Goal: Register for event/course

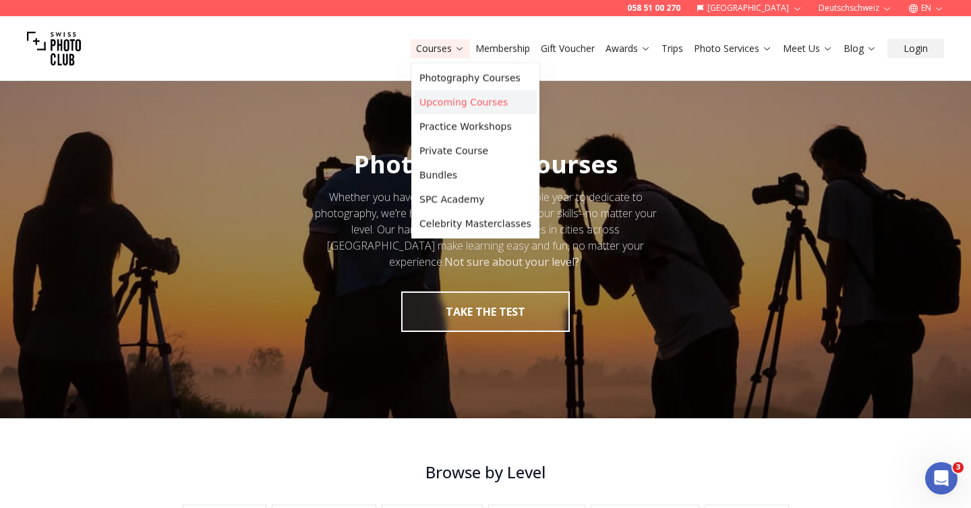
click at [446, 103] on link "Upcoming Courses" at bounding box center [475, 102] width 123 height 24
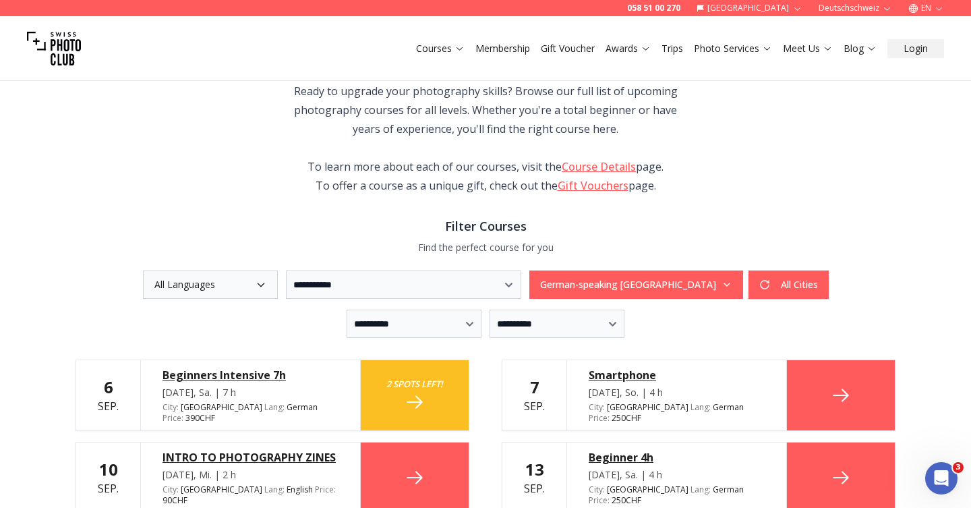
scroll to position [119, 0]
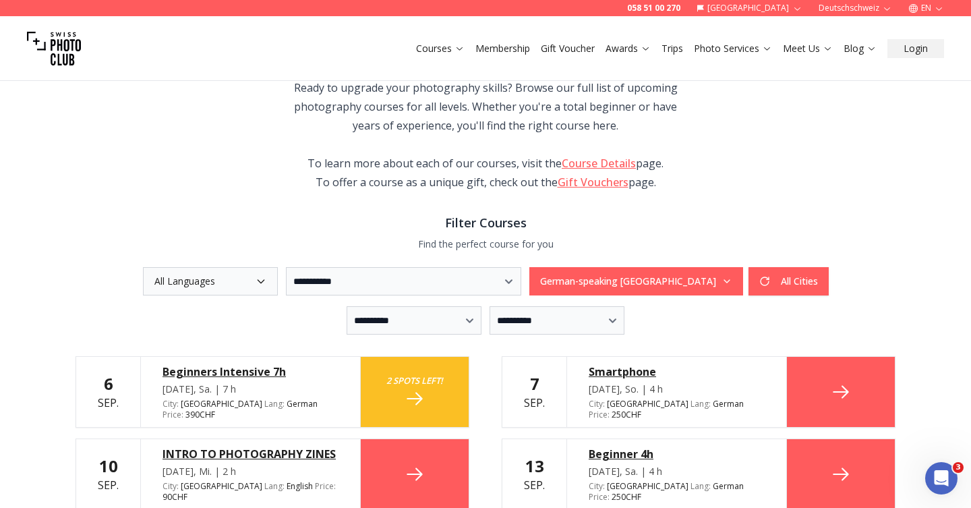
click at [200, 268] on button "All Languages" at bounding box center [210, 281] width 135 height 28
click at [158, 340] on label "English" at bounding box center [187, 338] width 93 height 24
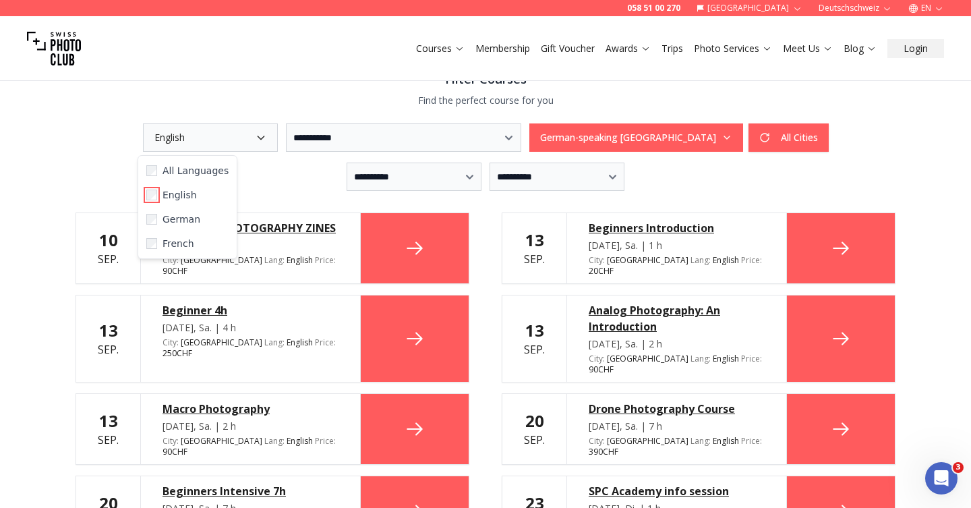
scroll to position [263, 0]
click at [46, 257] on div "**********" at bounding box center [485, 499] width 971 height 1395
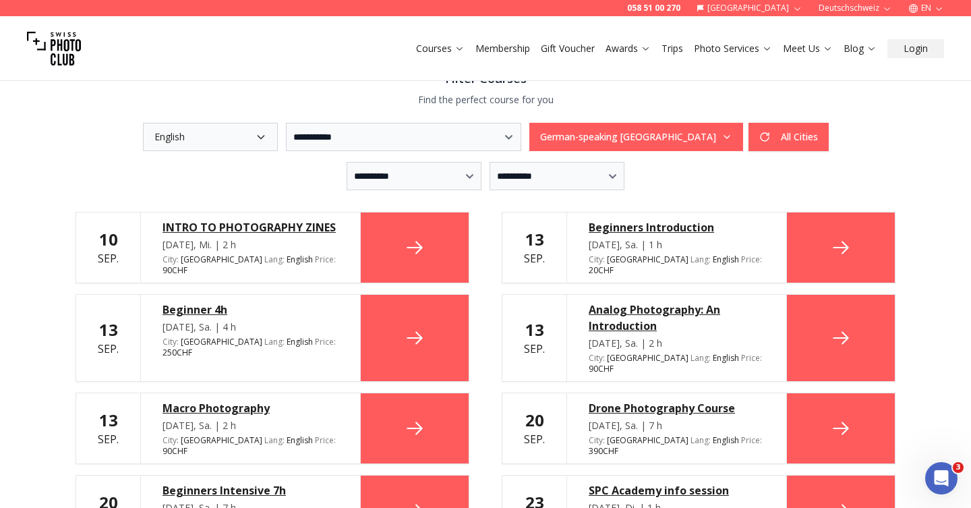
drag, startPoint x: 155, startPoint y: 228, endPoint x: 322, endPoint y: 239, distance: 167.6
click at [323, 240] on div "INTRO TO PHOTOGRAPHY ZINES Sep. 10, Mi. | 2 h City : Zurich Lang : English en P…" at bounding box center [250, 247] width 220 height 70
click at [169, 195] on div "**********" at bounding box center [485, 387] width 863 height 1170
copy div "INTRO TO PHOTOGRAPHY ZINES"
drag, startPoint x: 152, startPoint y: 293, endPoint x: 271, endPoint y: 295, distance: 119.3
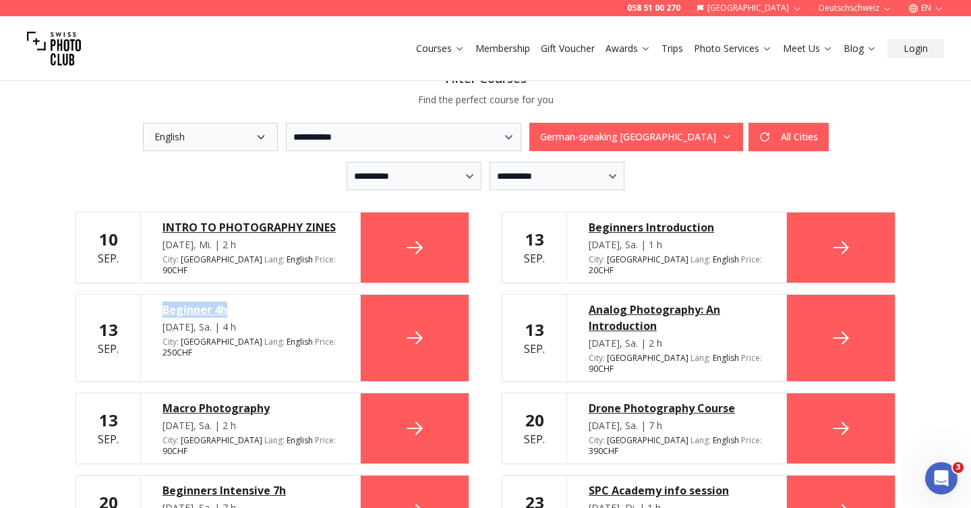
click at [272, 295] on div "Beginner 4h Sep. 13, Sa. | 4 h City : Zurich Lang : English en Price : 250 CHF" at bounding box center [250, 338] width 220 height 86
copy div "Beginner 4h"
drag, startPoint x: 579, startPoint y: 293, endPoint x: 681, endPoint y: 313, distance: 103.9
click at [681, 314] on div "Analog Photography: An Introduction Sep. 13, Sa. | 2 h City : Basel Lang : Engl…" at bounding box center [676, 338] width 220 height 86
copy div "Analog Photography: An Introduction"
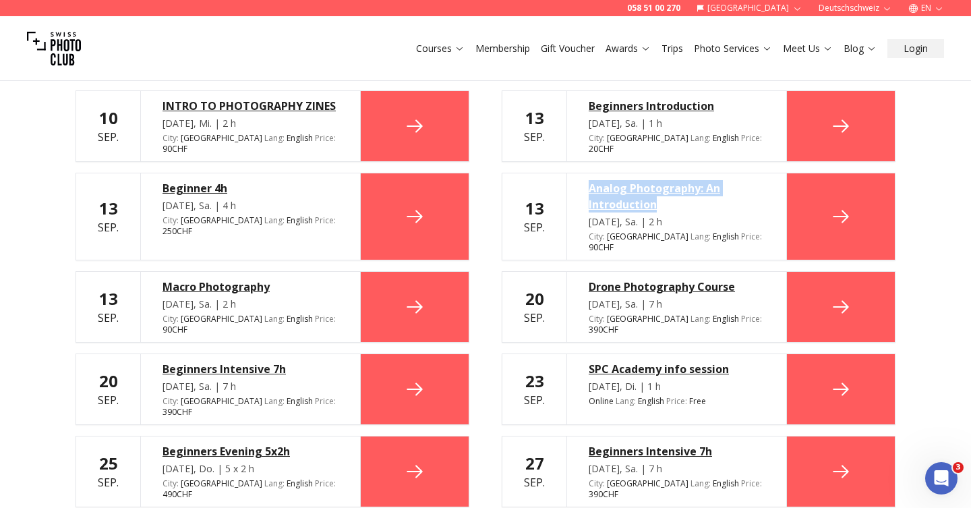
scroll to position [413, 0]
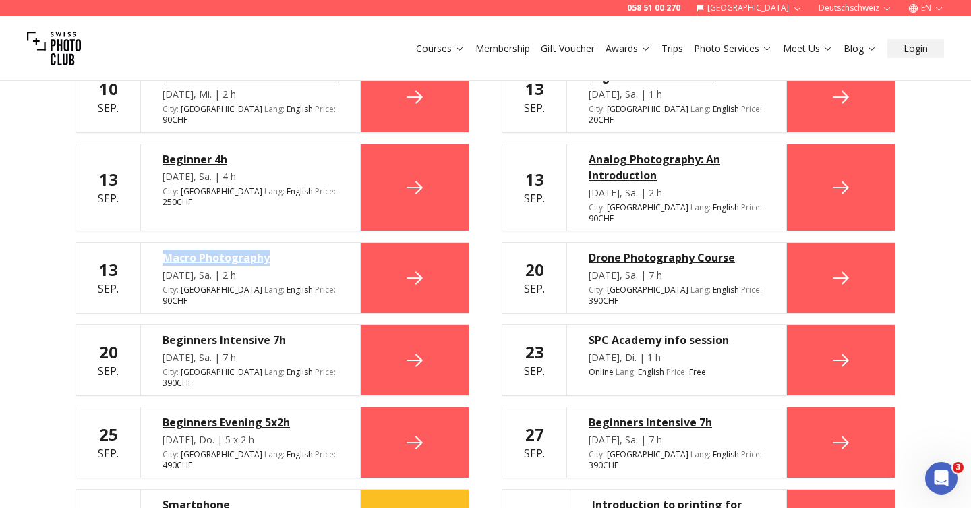
drag, startPoint x: 154, startPoint y: 229, endPoint x: 296, endPoint y: 235, distance: 142.4
click at [296, 243] on div "Macro Photography Sep. 13, Sa. | 2 h City : Basel Lang : English en Price : 90 …" at bounding box center [250, 278] width 220 height 70
copy div "Macro Photography"
drag, startPoint x: 582, startPoint y: 231, endPoint x: 737, endPoint y: 237, distance: 155.8
click at [737, 243] on div "Drone Photography Course Sep. 20, Sa. | 7 h City : Zurich Lang : English en Pri…" at bounding box center [676, 278] width 220 height 70
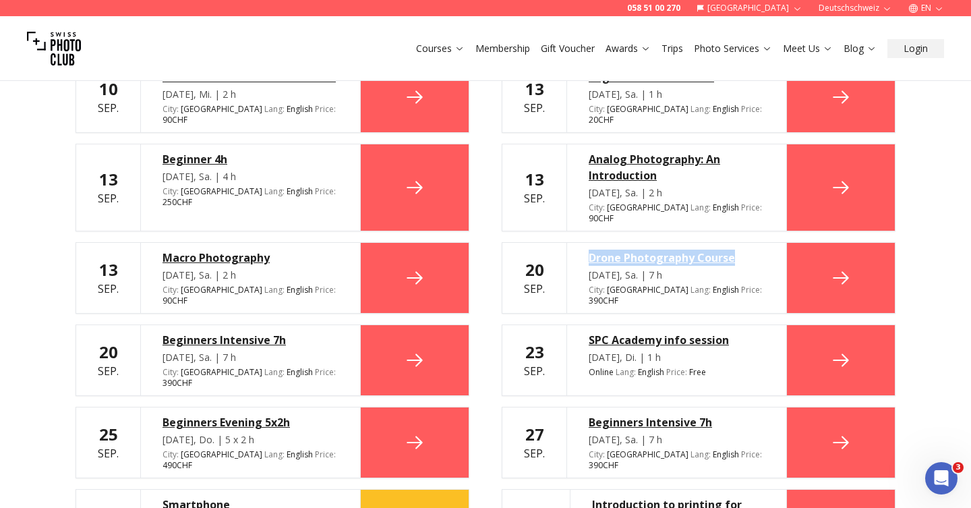
copy div "Drone Photography Course"
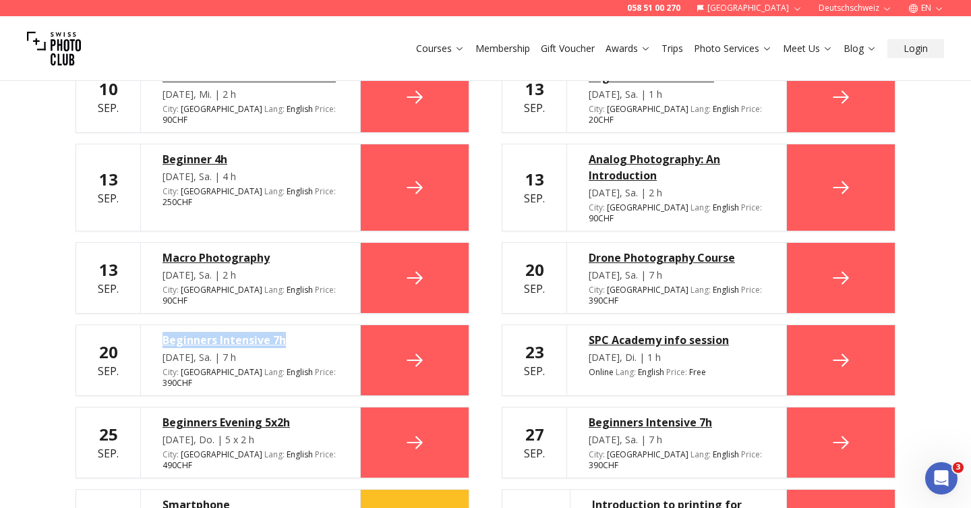
drag, startPoint x: 154, startPoint y: 291, endPoint x: 301, endPoint y: 313, distance: 148.5
click at [301, 313] on div "10 Sep. INTRO TO PHOTOGRAPHY ZINES Sep. 10, Mi. | 2 h City : Zurich Lang : Engl…" at bounding box center [485, 400] width 820 height 679
copy div "Beginners Intensive 7h"
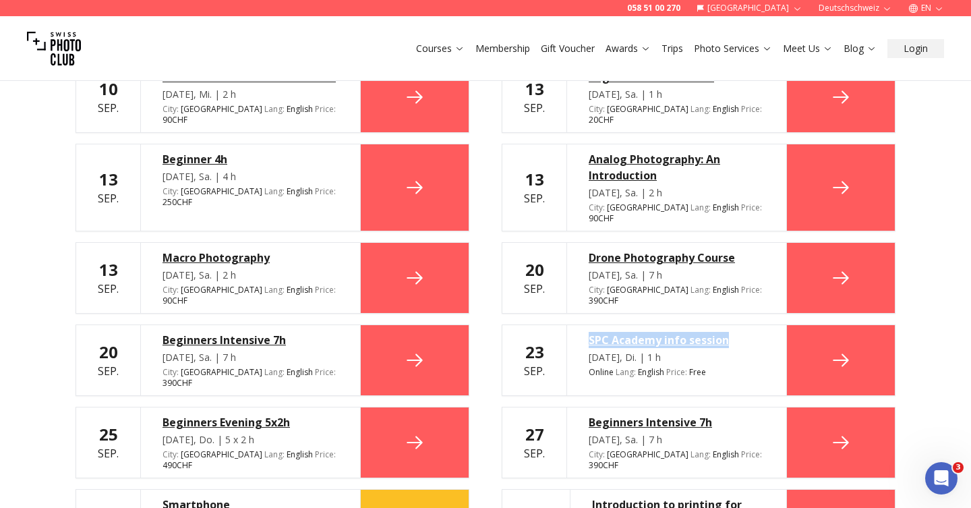
drag, startPoint x: 578, startPoint y: 301, endPoint x: 752, endPoint y: 311, distance: 174.2
click at [752, 325] on div "SPC Academy info session Sep. 23, Di. | 1 h Online Lang : English en Price : Fr…" at bounding box center [676, 360] width 220 height 70
copy div "SPC Academy info session"
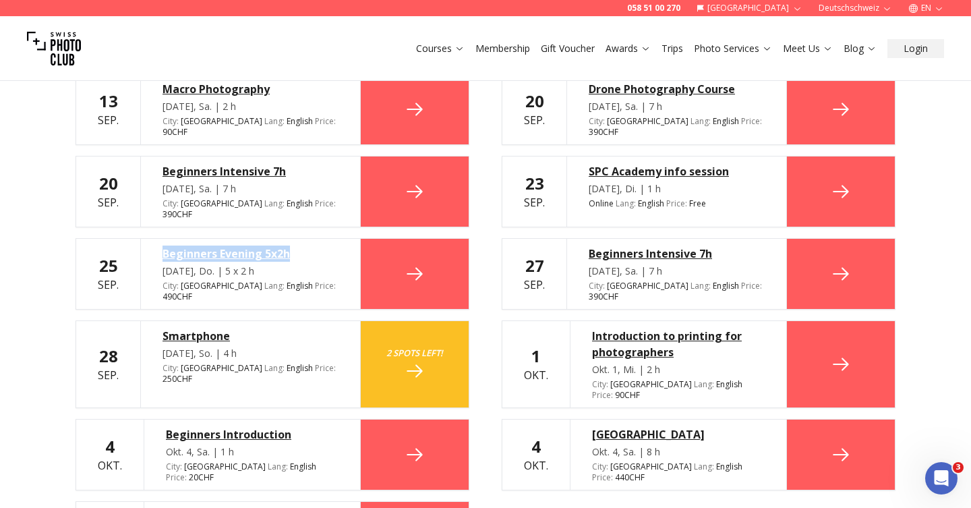
drag, startPoint x: 154, startPoint y: 210, endPoint x: 315, endPoint y: 213, distance: 160.5
click at [315, 239] on div "Beginners Evening 5x2h Sep. 25, Do. | 5 x 2 h City : Zurich Lang : English en P…" at bounding box center [250, 274] width 220 height 70
copy div "Beginners Evening 5x2h"
drag, startPoint x: 578, startPoint y: 210, endPoint x: 723, endPoint y: 214, distance: 144.3
click at [723, 239] on div "Beginners Intensive 7h Sep. 27, Sa. | 7 h City : Zurich Lang : English en Price…" at bounding box center [676, 274] width 220 height 70
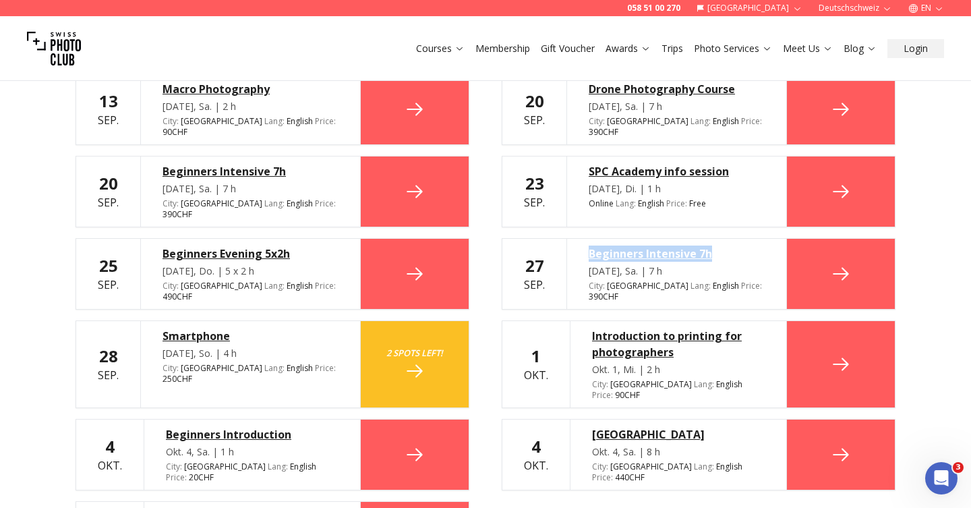
copy div "Beginners Intensive 7h"
drag, startPoint x: 150, startPoint y: 284, endPoint x: 242, endPoint y: 282, distance: 92.4
click at [243, 321] on div "Smartphone Sep. 28, So. | 4 h City : Zurich Lang : English en Price : 250 CHF" at bounding box center [250, 364] width 220 height 86
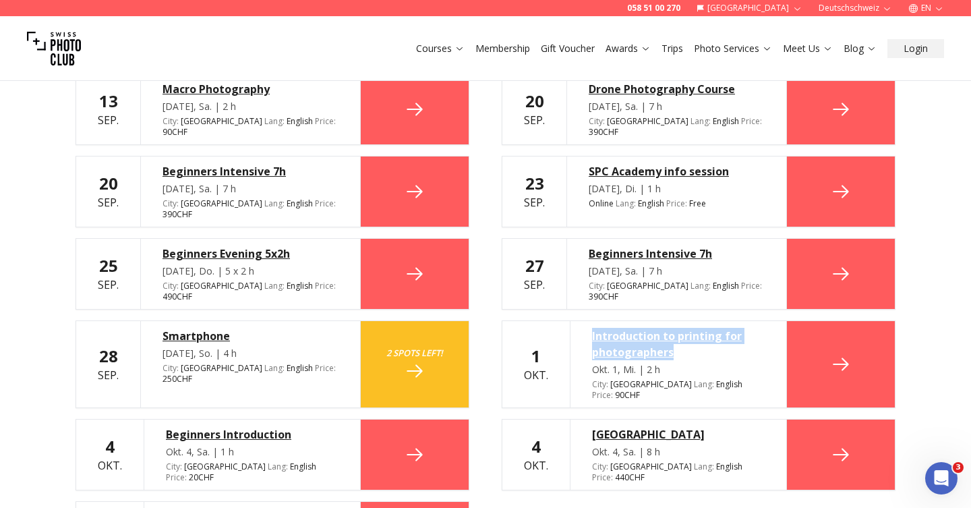
drag, startPoint x: 580, startPoint y: 278, endPoint x: 701, endPoint y: 297, distance: 122.8
click at [701, 321] on div "Introduction to printing for photographers Okt. 1, Mi. | 2 h City : Basel Lang …" at bounding box center [678, 364] width 217 height 86
copy div "Introduction to printing for photographers"
click at [632, 328] on div "Introduction to printing for photographers" at bounding box center [678, 344] width 173 height 32
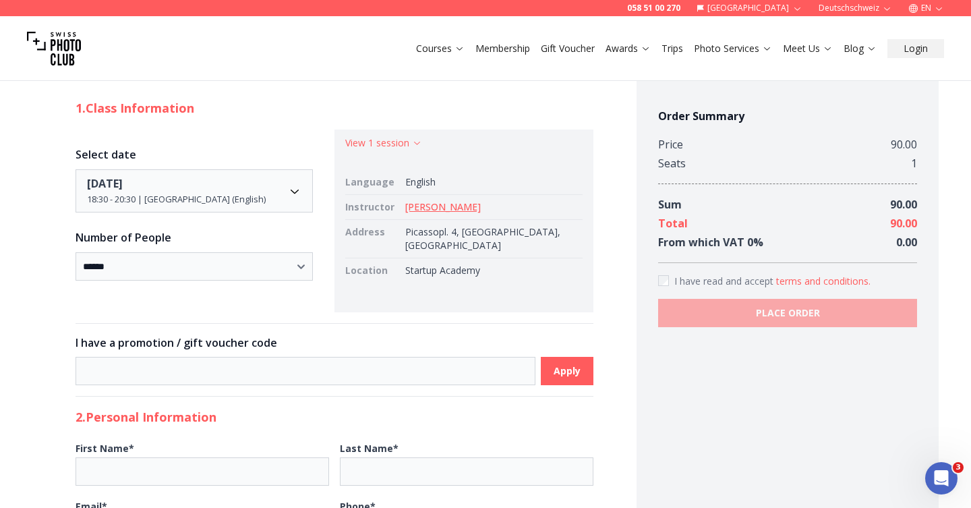
scroll to position [324, 0]
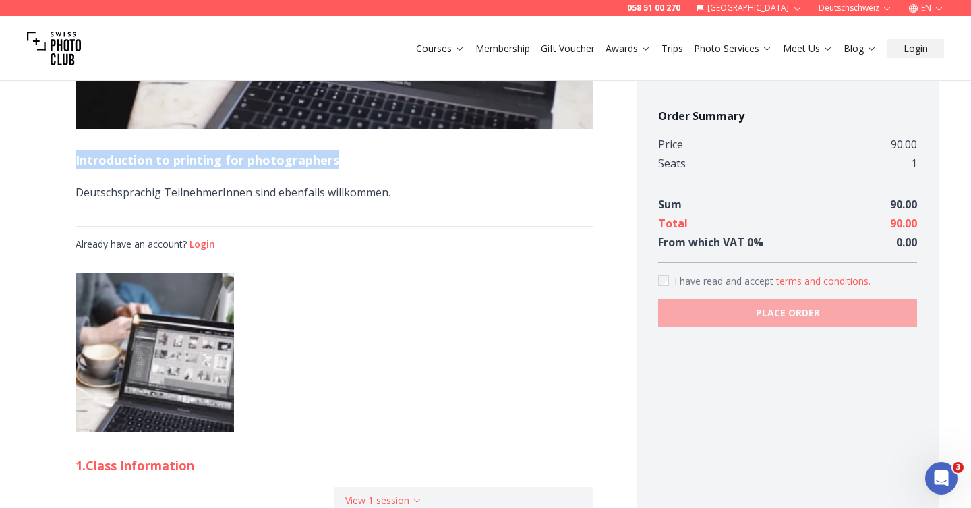
drag, startPoint x: 352, startPoint y: 161, endPoint x: 46, endPoint y: 155, distance: 306.1
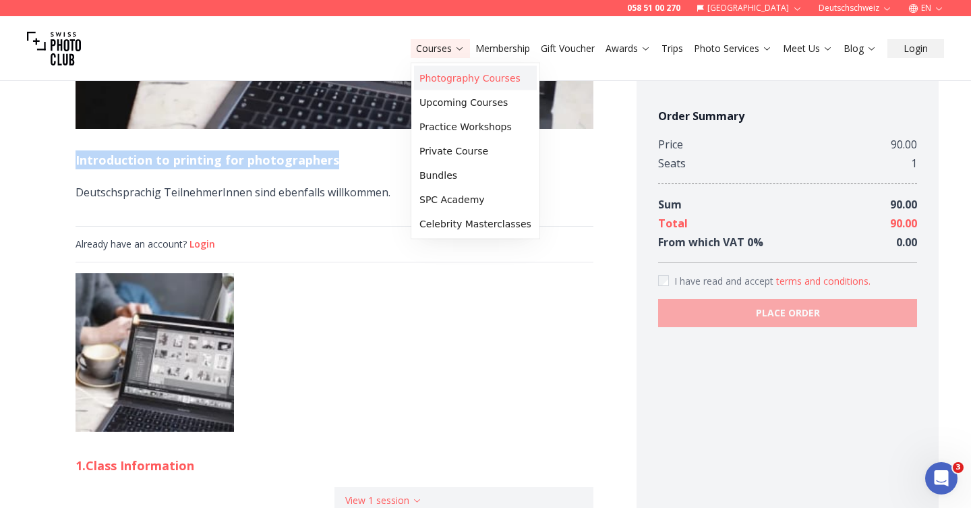
click at [446, 74] on link "Photography Courses" at bounding box center [475, 78] width 123 height 24
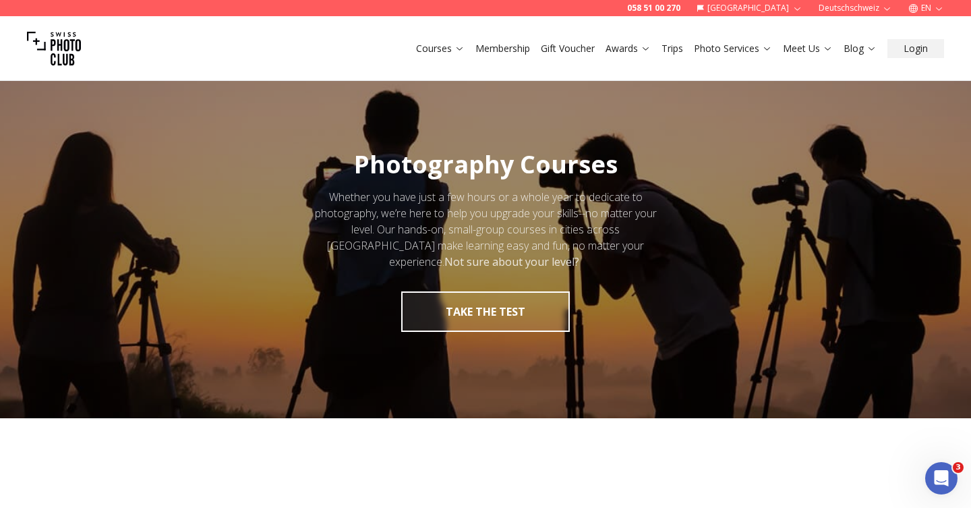
click at [433, 48] on link "Courses" at bounding box center [440, 48] width 49 height 13
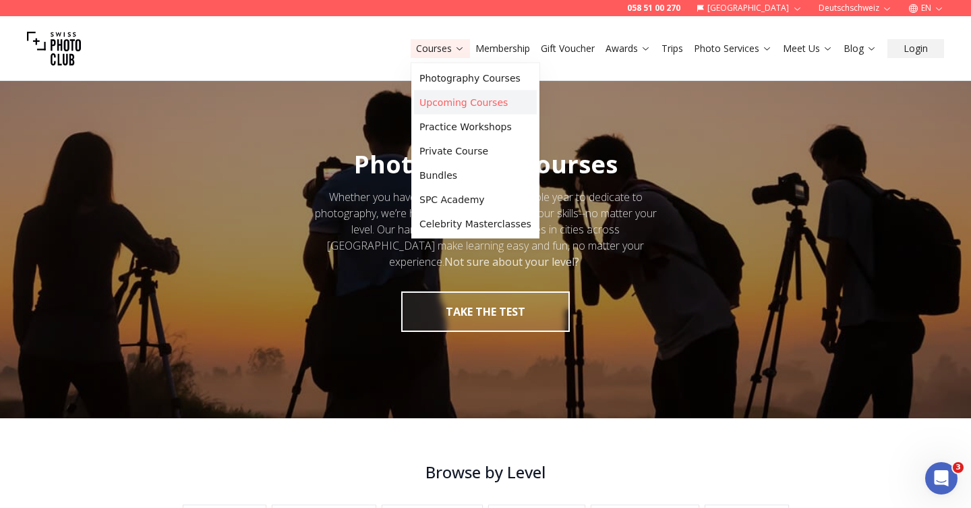
click at [434, 102] on link "Upcoming Courses" at bounding box center [475, 102] width 123 height 24
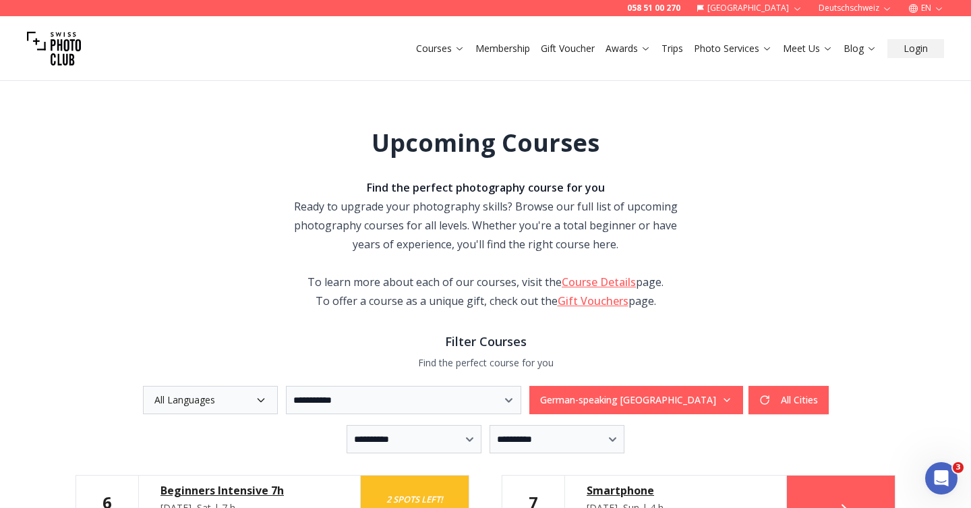
click at [937, 8] on icon "button" at bounding box center [939, 8] width 10 height 10
click at [931, 44] on link "de" at bounding box center [926, 46] width 28 height 16
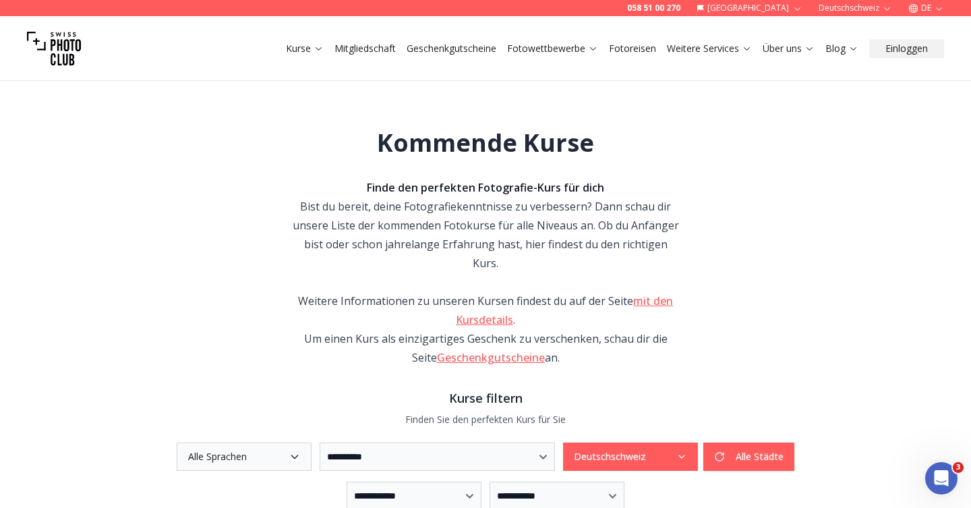
click at [191, 444] on button "Alle Sprachen" at bounding box center [244, 456] width 135 height 28
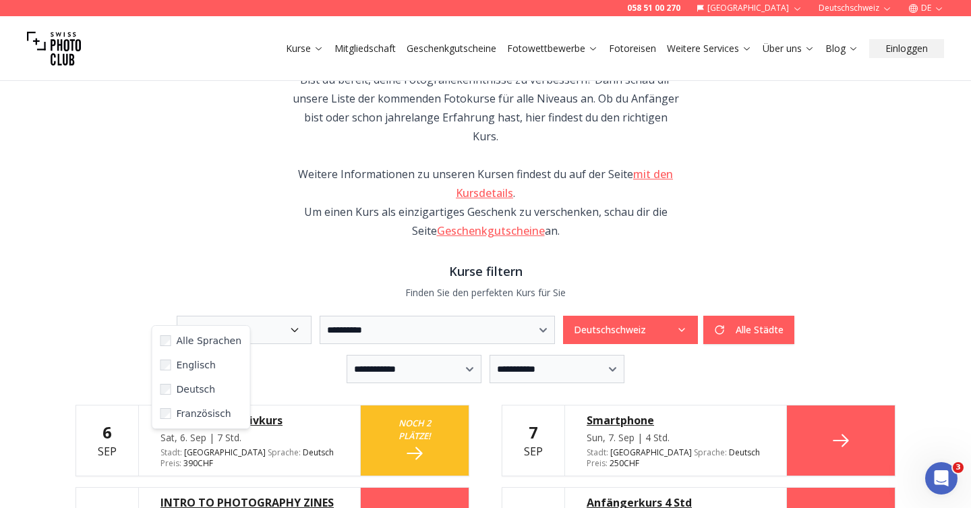
scroll to position [129, 0]
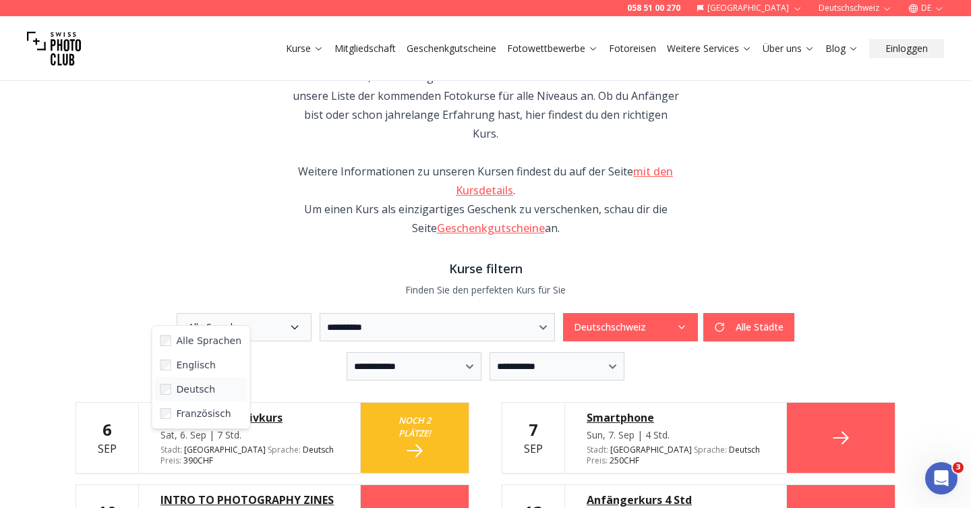
click at [182, 392] on span "Deutsch" at bounding box center [196, 388] width 39 height 13
click at [185, 283] on p "Finden Sie den perfekten Kurs für Sie" at bounding box center [485, 289] width 820 height 13
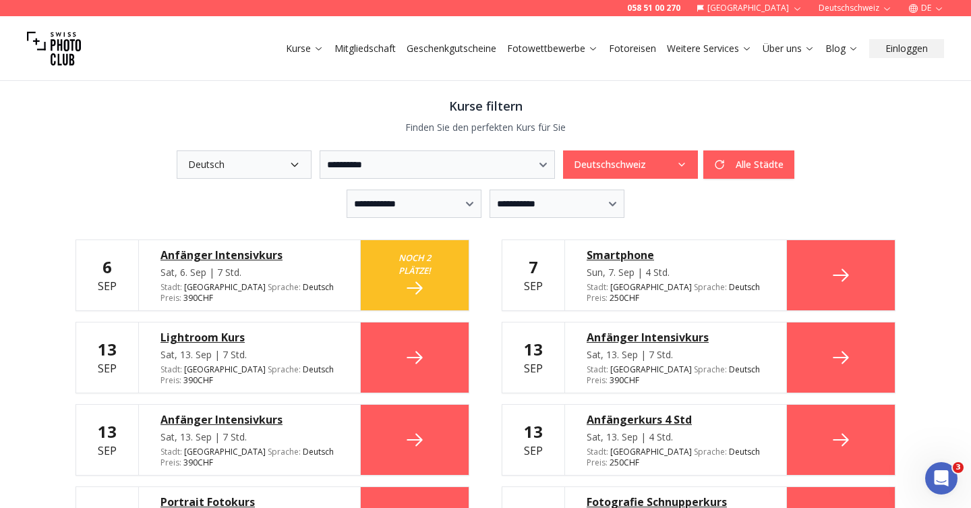
scroll to position [293, 0]
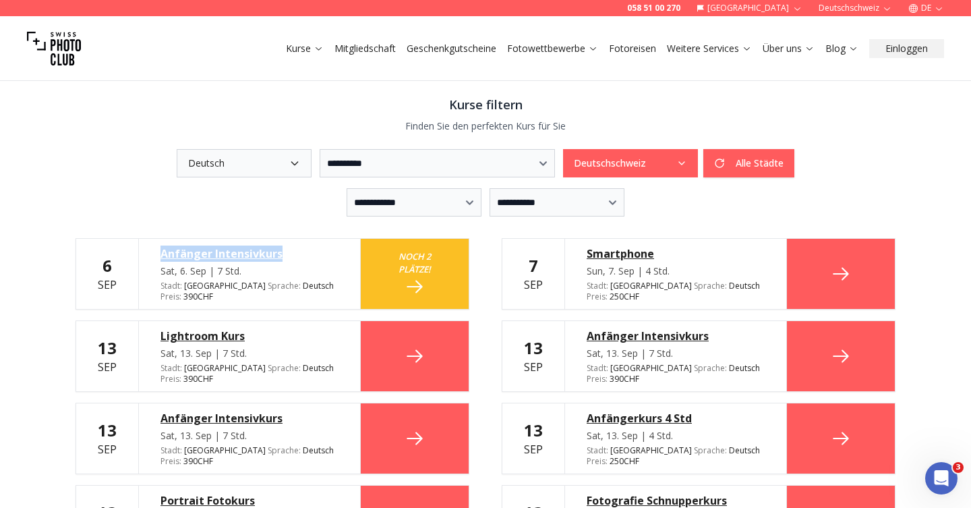
drag, startPoint x: 152, startPoint y: 231, endPoint x: 305, endPoint y: 239, distance: 153.2
click at [305, 239] on div "Anfänger Intensivkurs Sat, 6. Sep | 7 Std. Stadt : Bern Sprache : Deutsch de Pr…" at bounding box center [249, 274] width 222 height 70
drag, startPoint x: 577, startPoint y: 224, endPoint x: 690, endPoint y: 229, distance: 113.3
click at [690, 239] on div "Smartphone Sun, 7. Sep | 4 Std. Stadt : Zurich Sprache : Deutsch de Preis : 250…" at bounding box center [675, 274] width 222 height 70
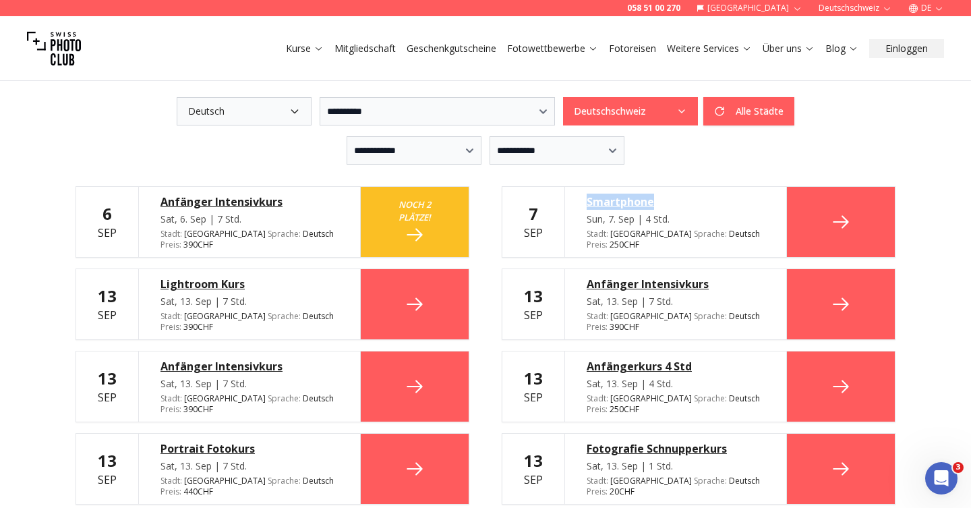
scroll to position [365, 0]
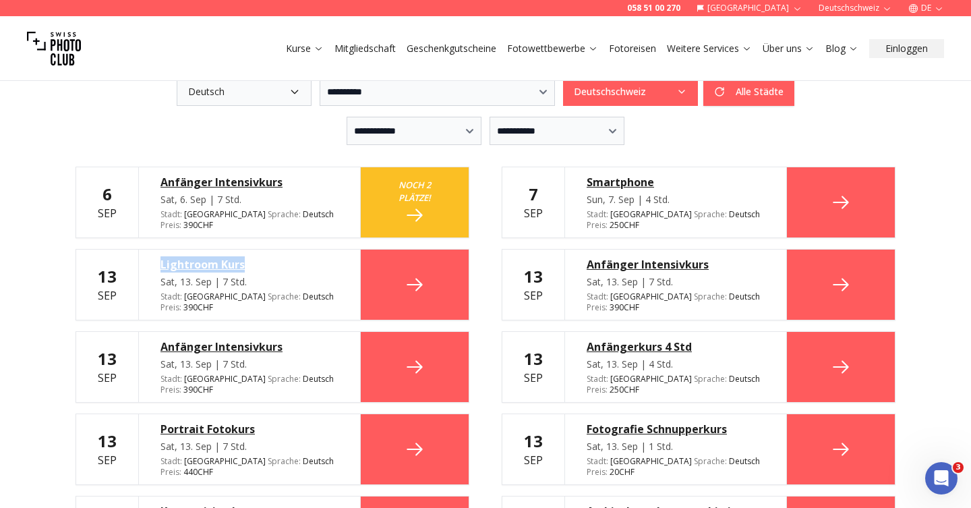
drag, startPoint x: 150, startPoint y: 243, endPoint x: 258, endPoint y: 239, distance: 107.3
click at [258, 249] on div "Lightroom Kurs Sat, 13. Sep | 7 Std. Stadt : Bern Sprache : Deutsch de Preis : …" at bounding box center [249, 284] width 222 height 70
drag, startPoint x: 577, startPoint y: 241, endPoint x: 721, endPoint y: 245, distance: 143.7
click at [721, 249] on div "Anfänger Intensivkurs Sat, 13. Sep | 7 Std. Stadt : Basel Sprache : Deutsch de …" at bounding box center [675, 284] width 222 height 70
drag, startPoint x: 150, startPoint y: 306, endPoint x: 325, endPoint y: 320, distance: 175.1
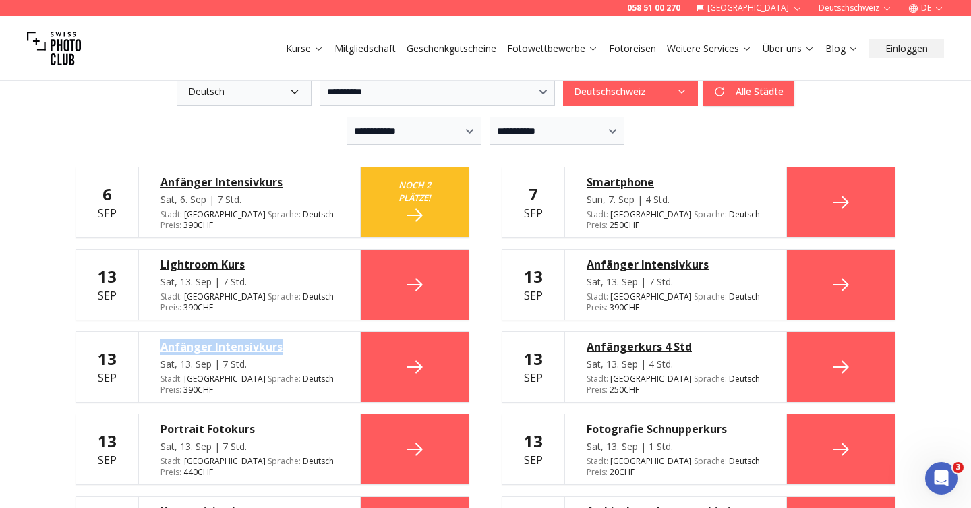
click at [325, 332] on div "Anfänger Intensivkurs Sat, 13. Sep | 7 Std. Stadt : Zurich Sprache : Deutsch de…" at bounding box center [249, 367] width 222 height 70
drag, startPoint x: 580, startPoint y: 316, endPoint x: 692, endPoint y: 317, distance: 112.6
click at [692, 332] on div "Anfängerkurs 4 Std Sat, 13. Sep | 4 Std. Stadt : Basel Sprache : Deutsch de Pre…" at bounding box center [675, 367] width 222 height 70
drag, startPoint x: 154, startPoint y: 382, endPoint x: 279, endPoint y: 384, distance: 124.7
click at [279, 414] on div "Portrait Fotokurs Sat, 13. Sep | 7 Std. Stadt : Zurich Sprache : Deutsch de Pre…" at bounding box center [249, 449] width 222 height 70
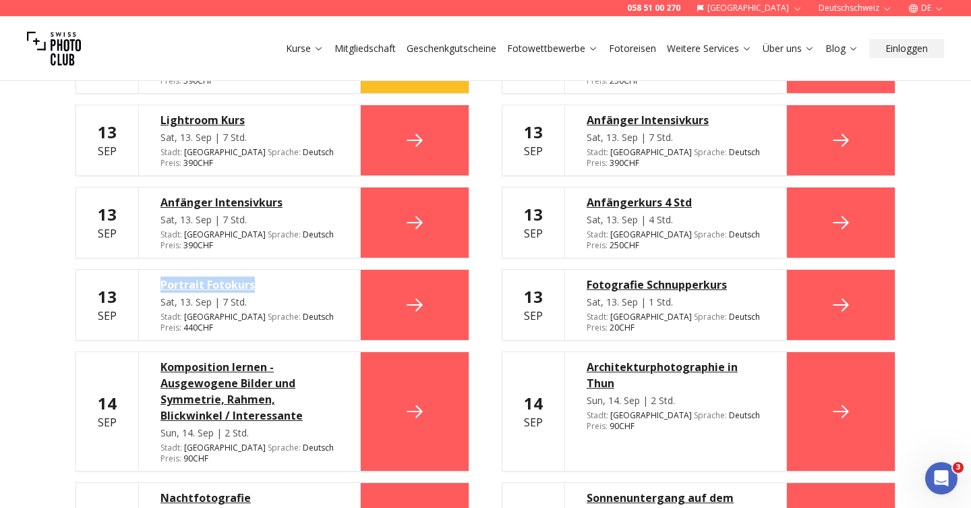
scroll to position [516, 0]
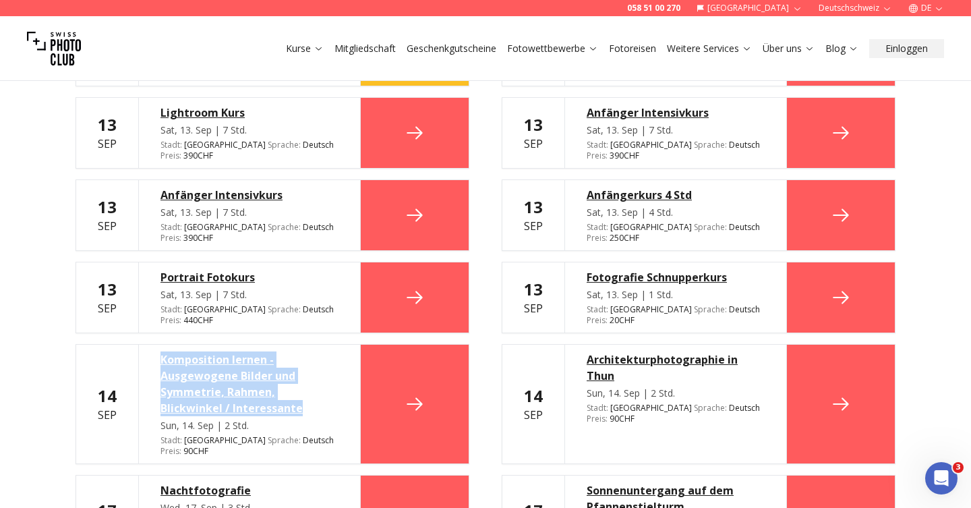
drag, startPoint x: 143, startPoint y: 301, endPoint x: 265, endPoint y: 353, distance: 132.9
click at [265, 353] on div "Komposition lernen - Ausgewogene Bilder und Symmetrie, Rahmen, Blickwinkel / In…" at bounding box center [249, 403] width 222 height 119
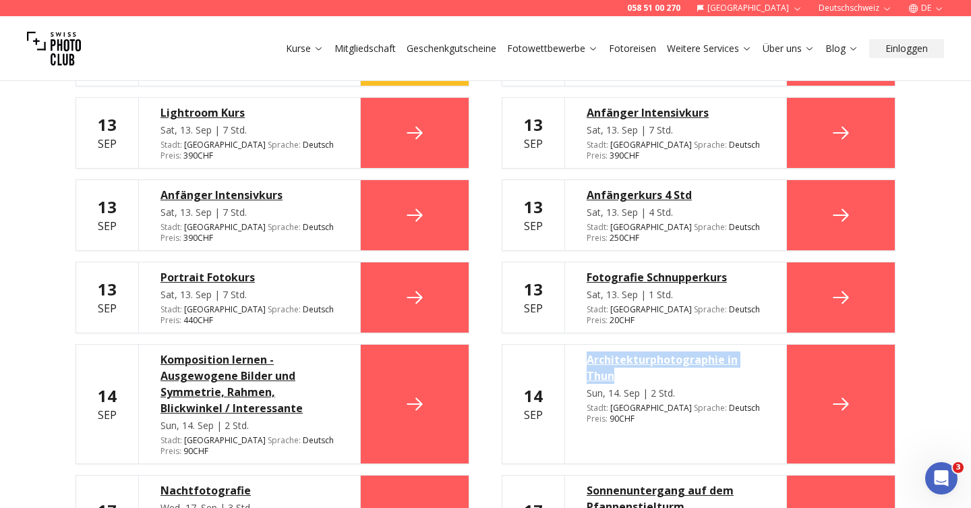
drag, startPoint x: 574, startPoint y: 306, endPoint x: 630, endPoint y: 320, distance: 57.7
click at [630, 344] on div "Architekturphotographie in Thun Sun, 14. Sep | 2 Std. Stadt : Bern Sprache : De…" at bounding box center [675, 403] width 222 height 119
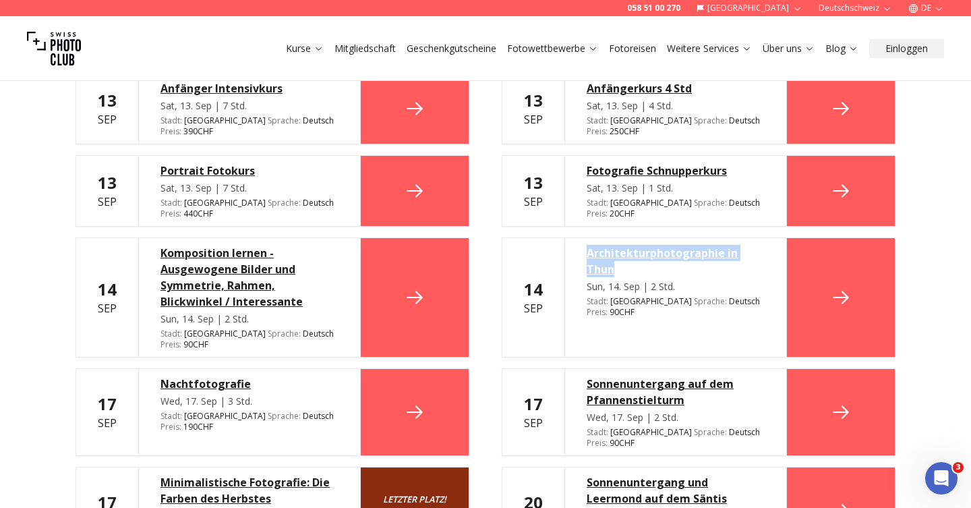
scroll to position [627, 0]
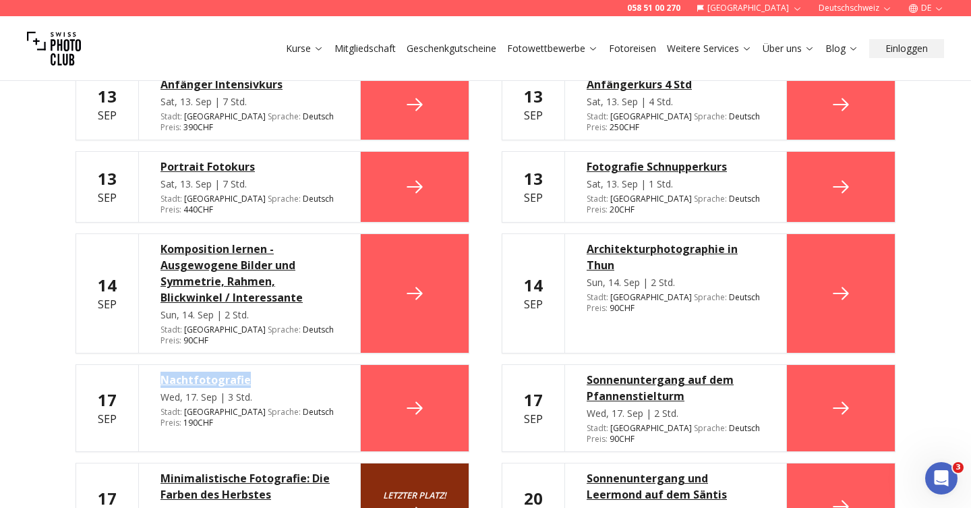
drag, startPoint x: 153, startPoint y: 309, endPoint x: 279, endPoint y: 316, distance: 126.3
click at [279, 365] on div "Nachtfotografie Wed, 17. Sep | 3 Std. Stadt : Basel Sprache : Deutsch de Preis …" at bounding box center [249, 408] width 222 height 86
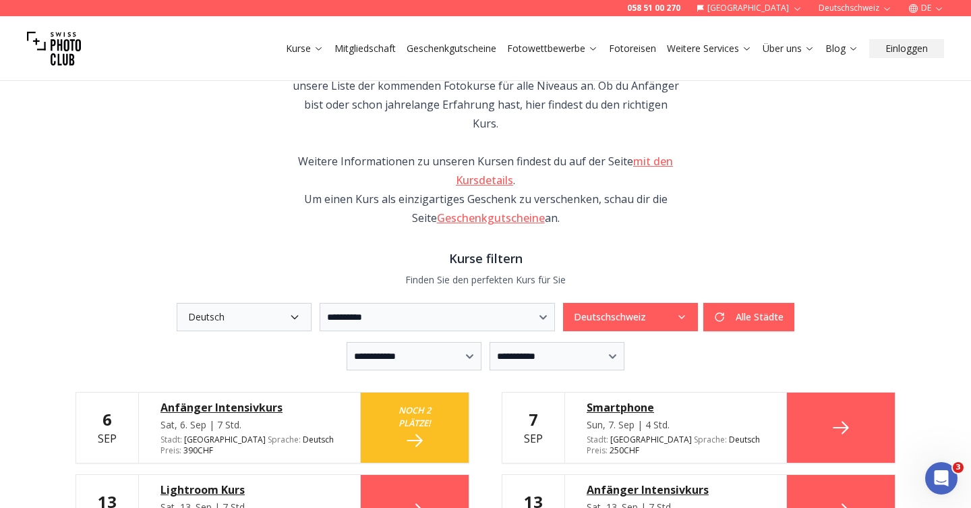
scroll to position [145, 0]
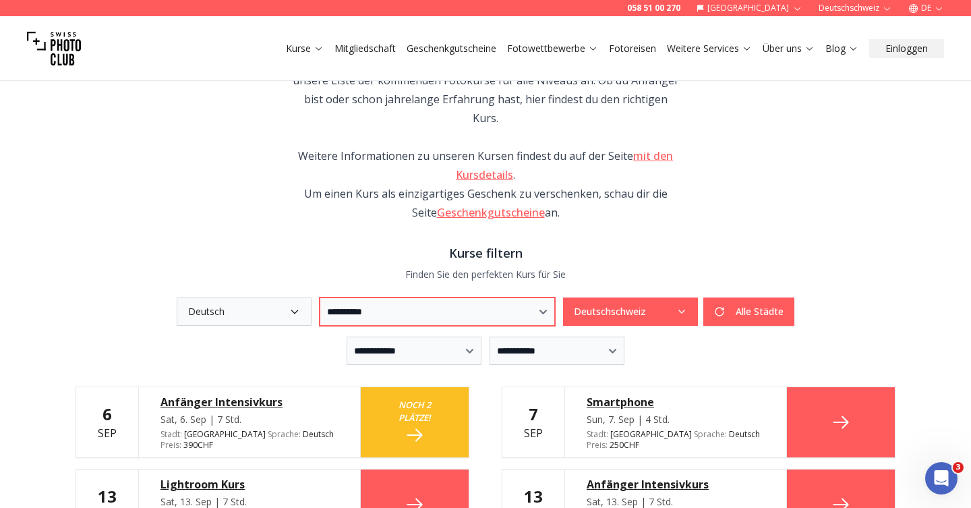
click at [486, 297] on select "**********" at bounding box center [437, 311] width 235 height 28
select select "***"
click at [320, 297] on select "**********" at bounding box center [437, 311] width 235 height 28
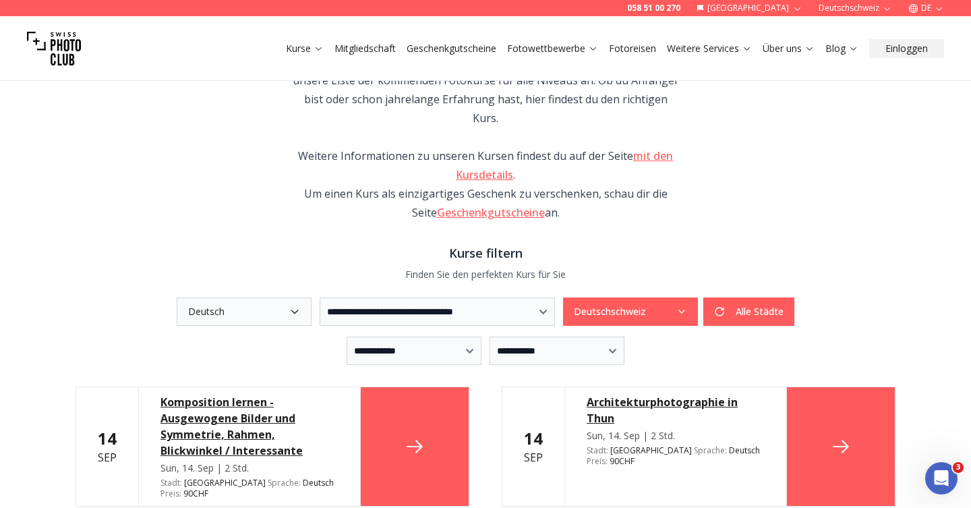
click at [203, 297] on button "Deutsch" at bounding box center [244, 311] width 135 height 28
click at [183, 326] on span "Alle Sprachen" at bounding box center [209, 324] width 65 height 13
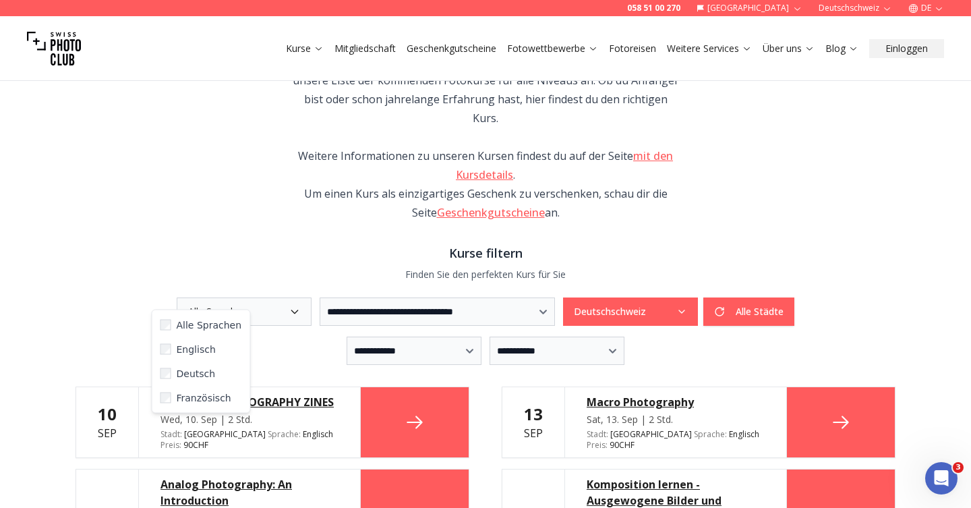
click at [179, 243] on h3 "Kurse filtern" at bounding box center [485, 252] width 820 height 19
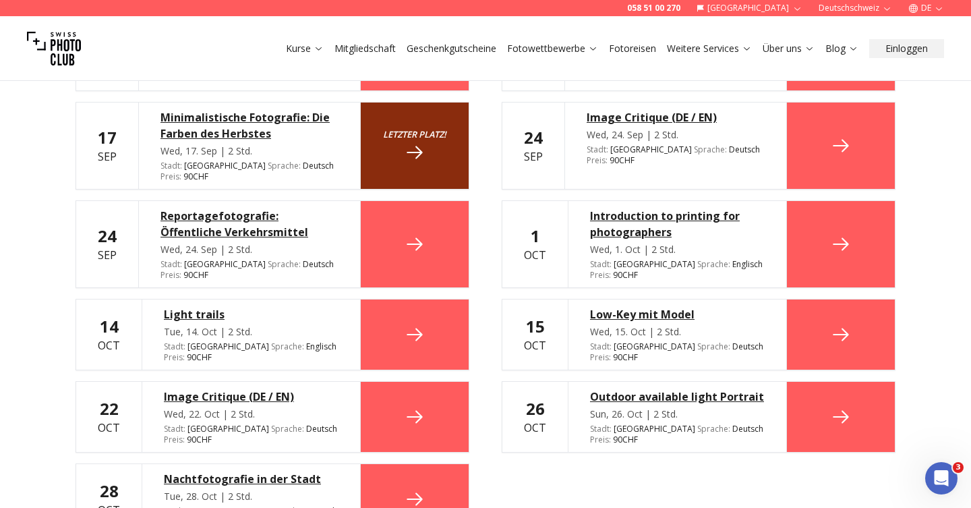
scroll to position [760, 0]
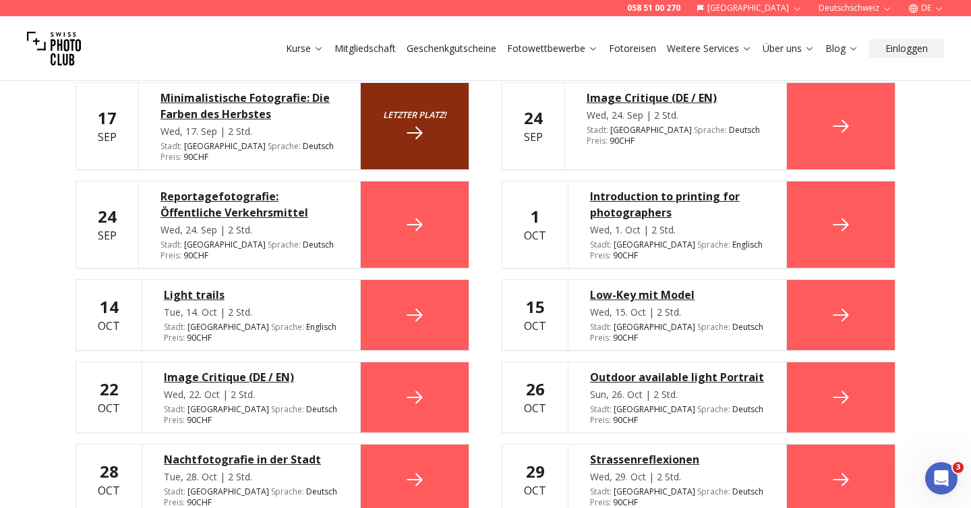
click at [630, 188] on div "Introduction to printing for photographers" at bounding box center [677, 204] width 175 height 32
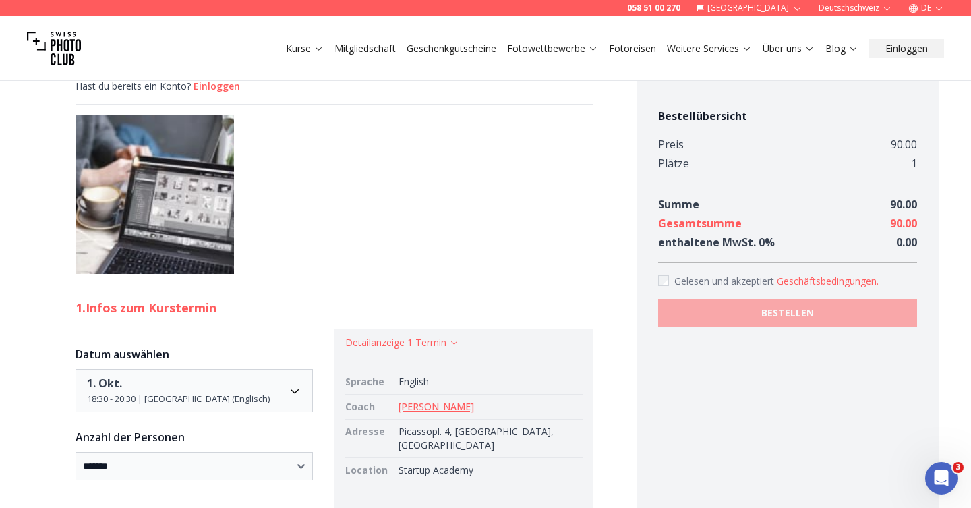
scroll to position [485, 0]
